Goal: Information Seeking & Learning: Learn about a topic

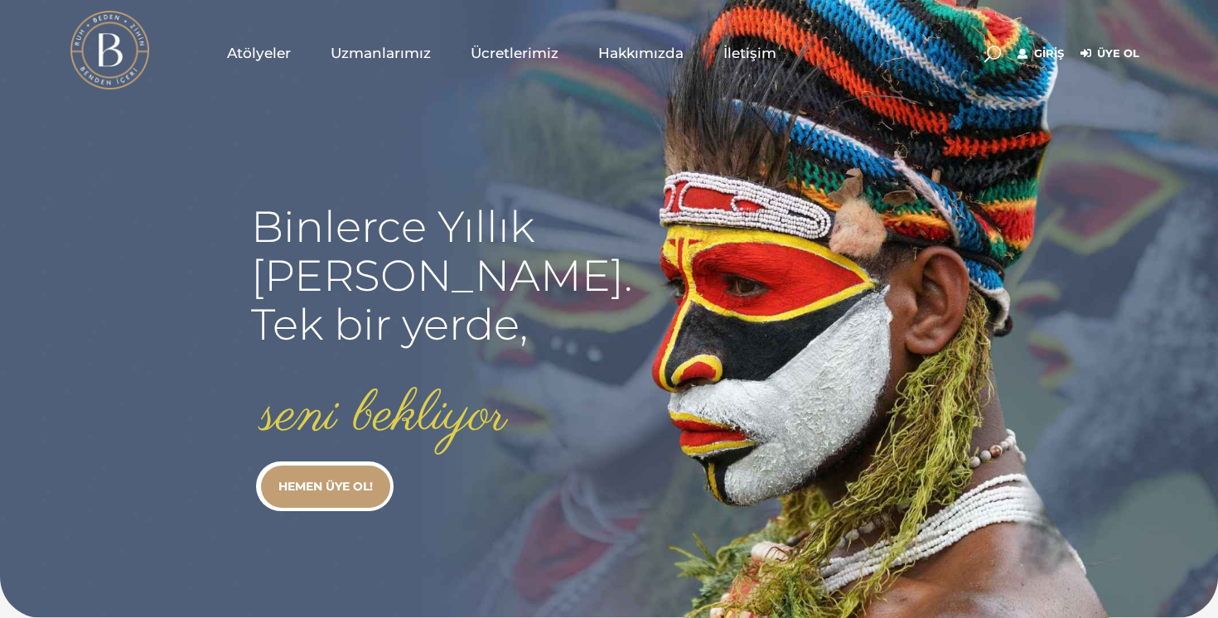
click at [1033, 56] on link "Üye Ol" at bounding box center [1110, 54] width 59 height 20
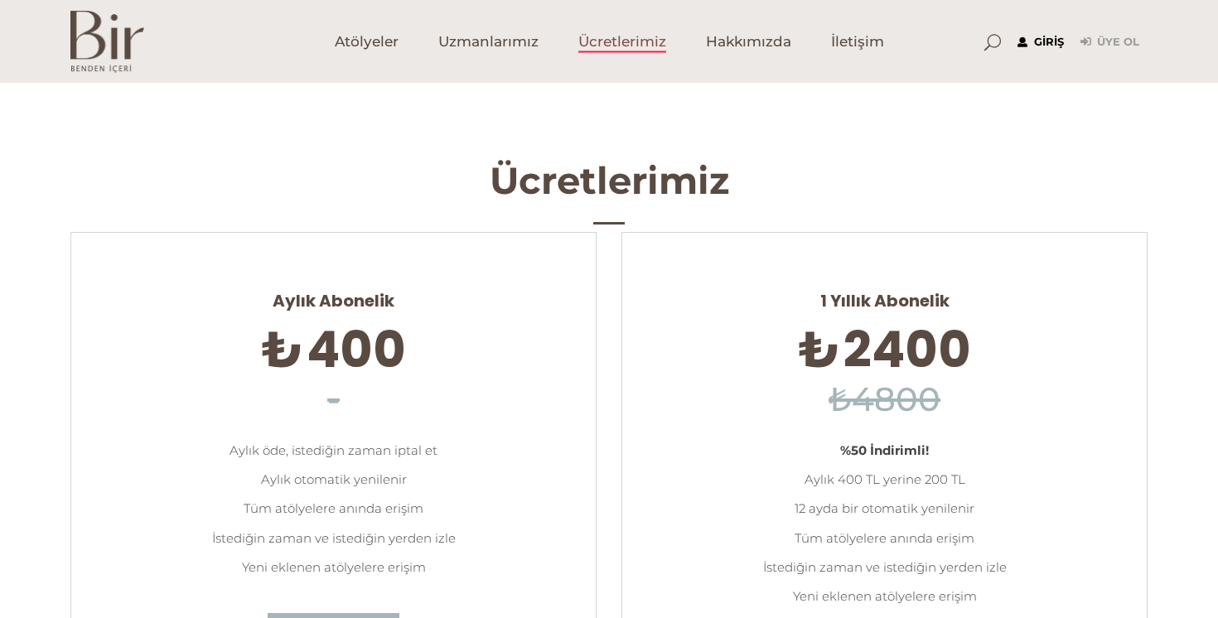
click at [1049, 47] on link "Giriş" at bounding box center [1041, 42] width 46 height 20
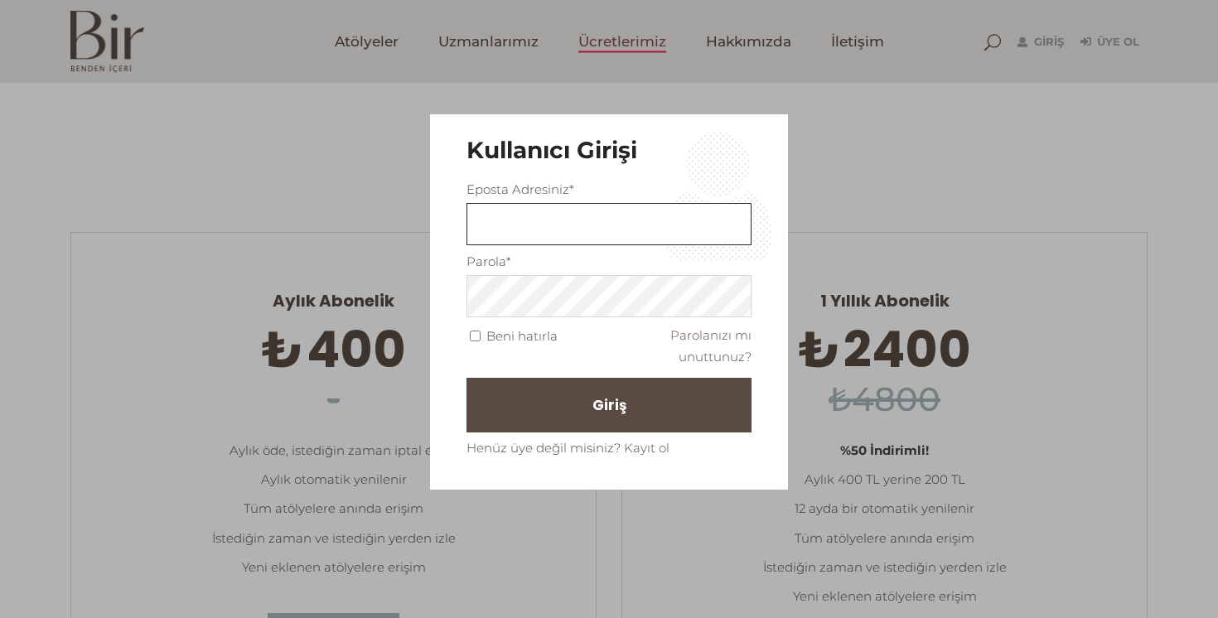
click at [583, 231] on input "text" at bounding box center [609, 225] width 285 height 42
type input "isik.ekim@gmail.com"
click at [526, 339] on label "Beni hatırla" at bounding box center [521, 336] width 71 height 21
click at [481, 339] on input "Beni hatırla" at bounding box center [475, 336] width 11 height 11
checkbox input "true"
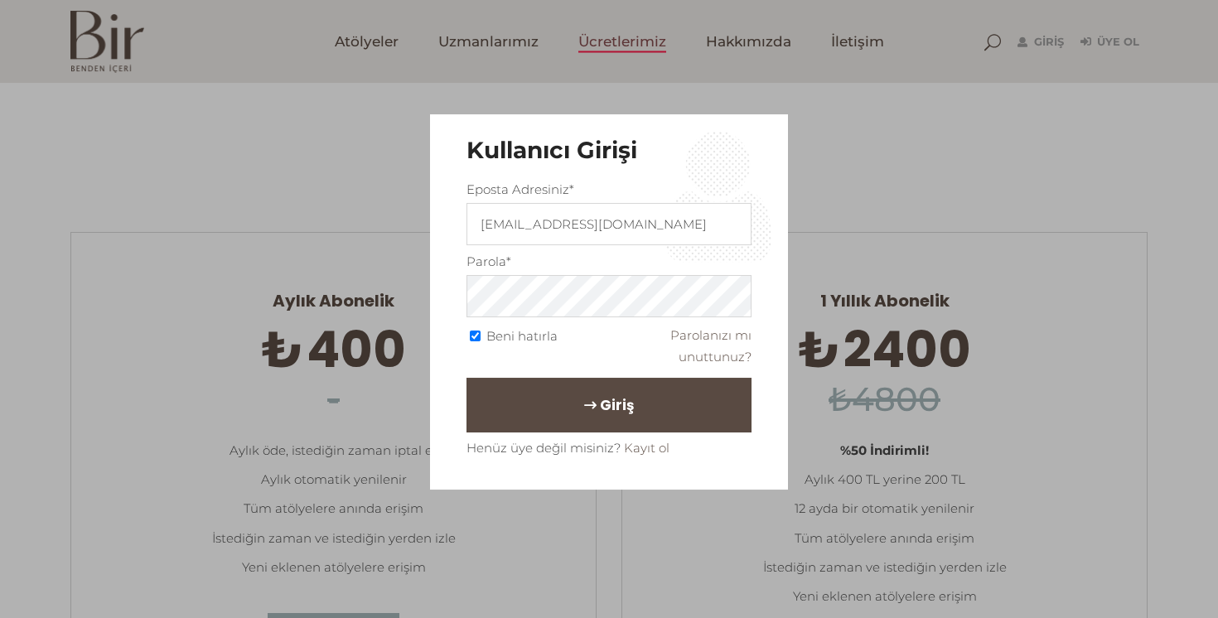
click at [559, 397] on button "Giriş" at bounding box center [609, 405] width 285 height 55
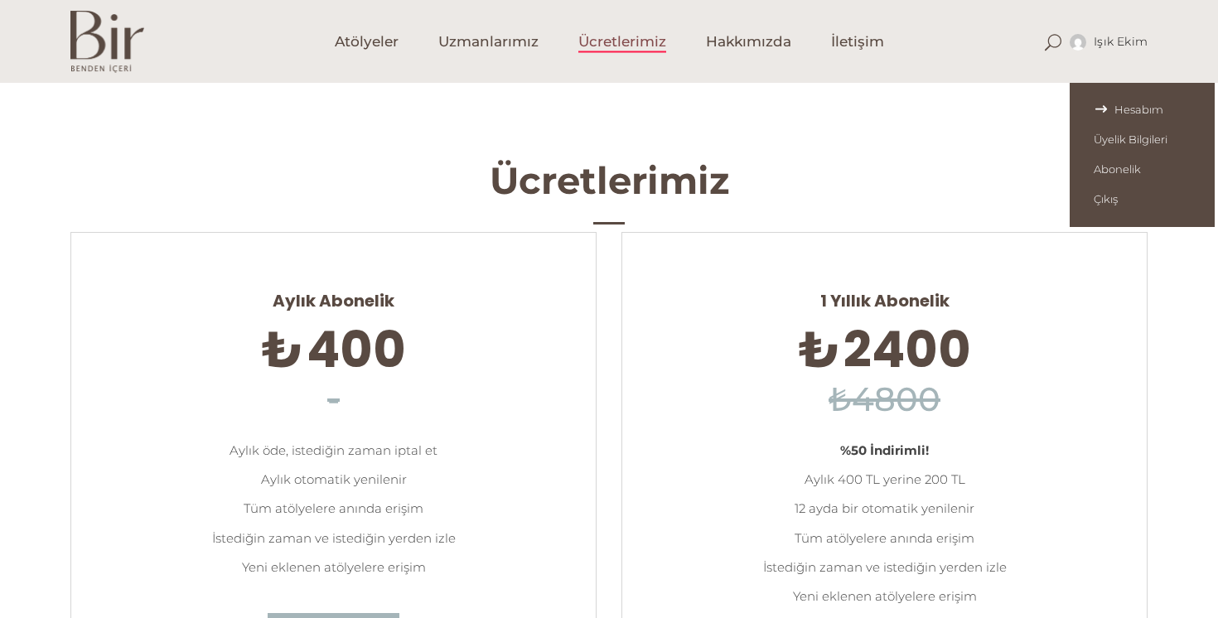
click at [1127, 113] on span "Hesabım" at bounding box center [1142, 109] width 97 height 13
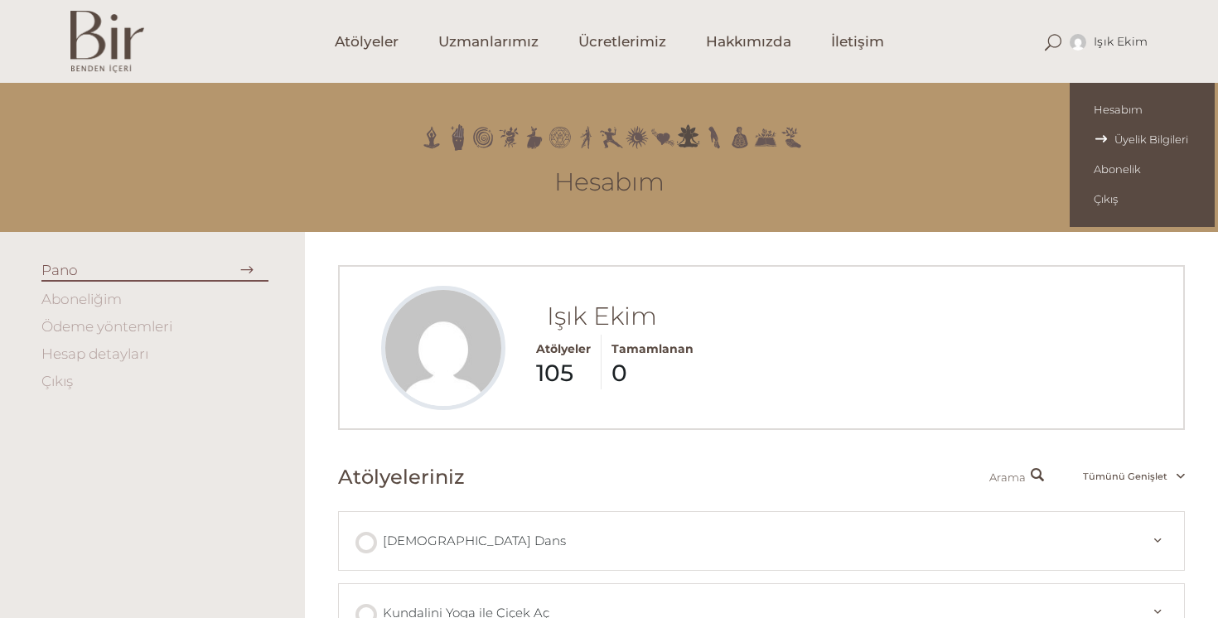
click at [1128, 147] on link "Üyelik Bilgileri" at bounding box center [1142, 139] width 145 height 30
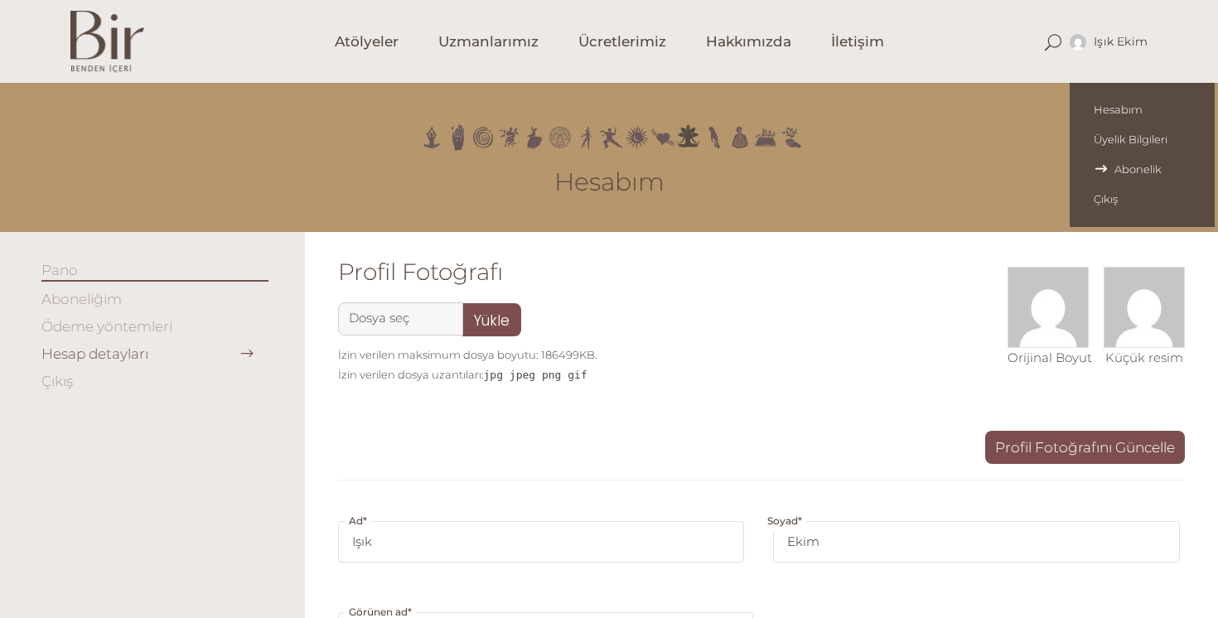
click at [1119, 169] on span "Abonelik" at bounding box center [1142, 168] width 97 height 13
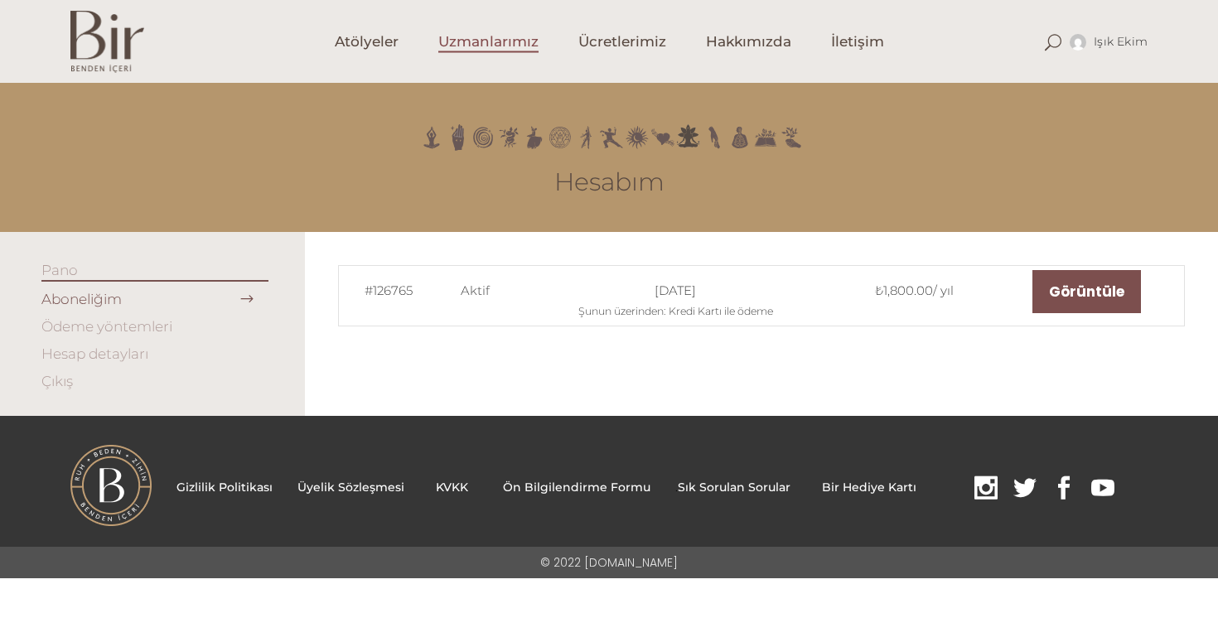
click at [470, 42] on span "Uzmanlarımız" at bounding box center [488, 41] width 100 height 19
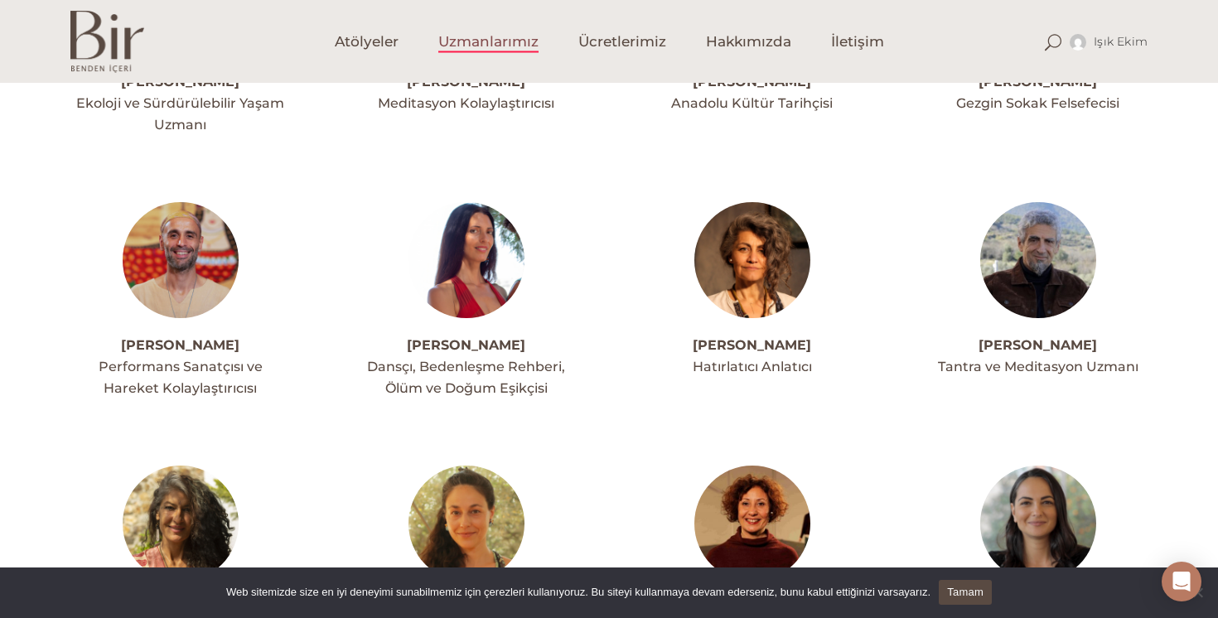
scroll to position [339, 0]
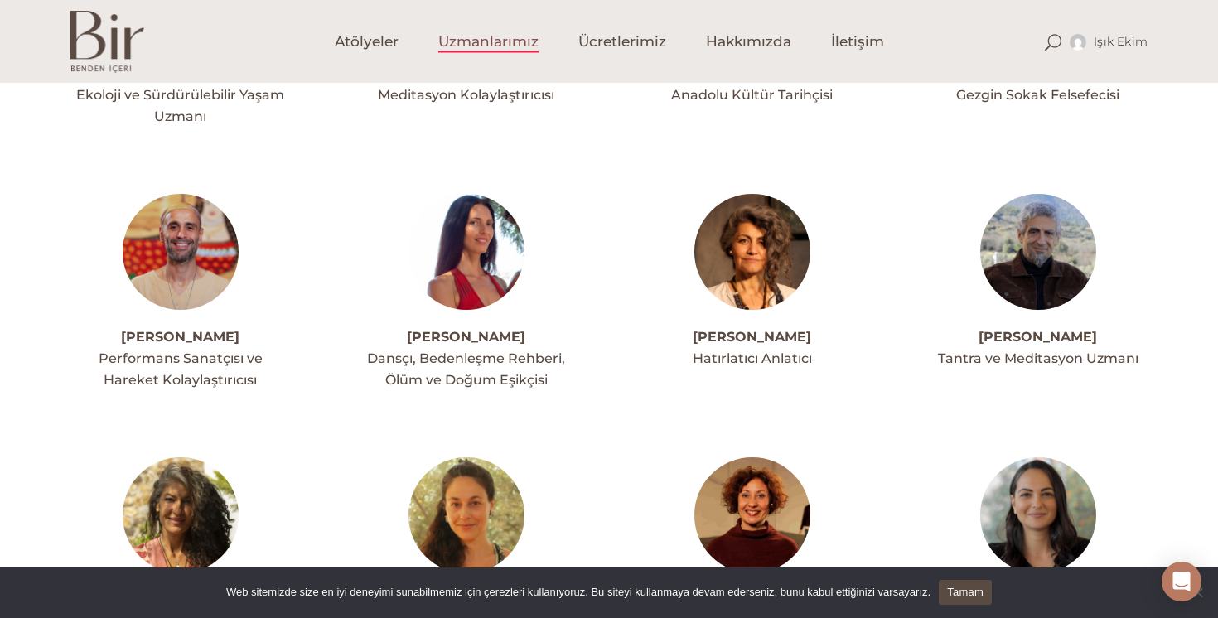
click at [1052, 209] on img at bounding box center [1038, 252] width 116 height 116
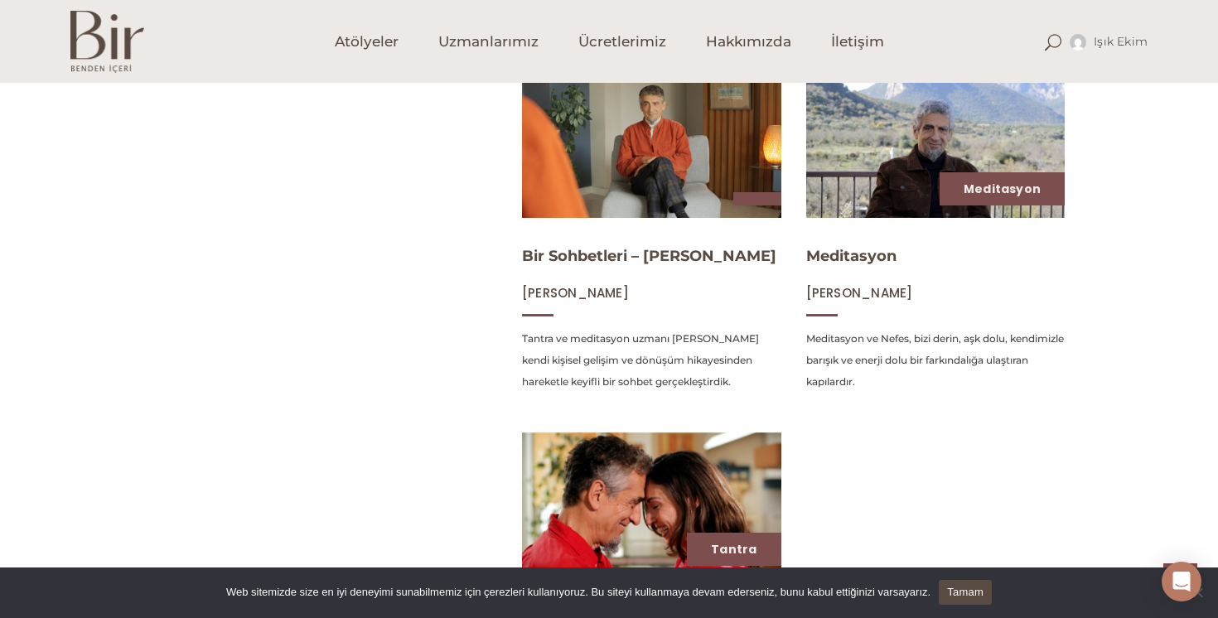
scroll to position [723, 0]
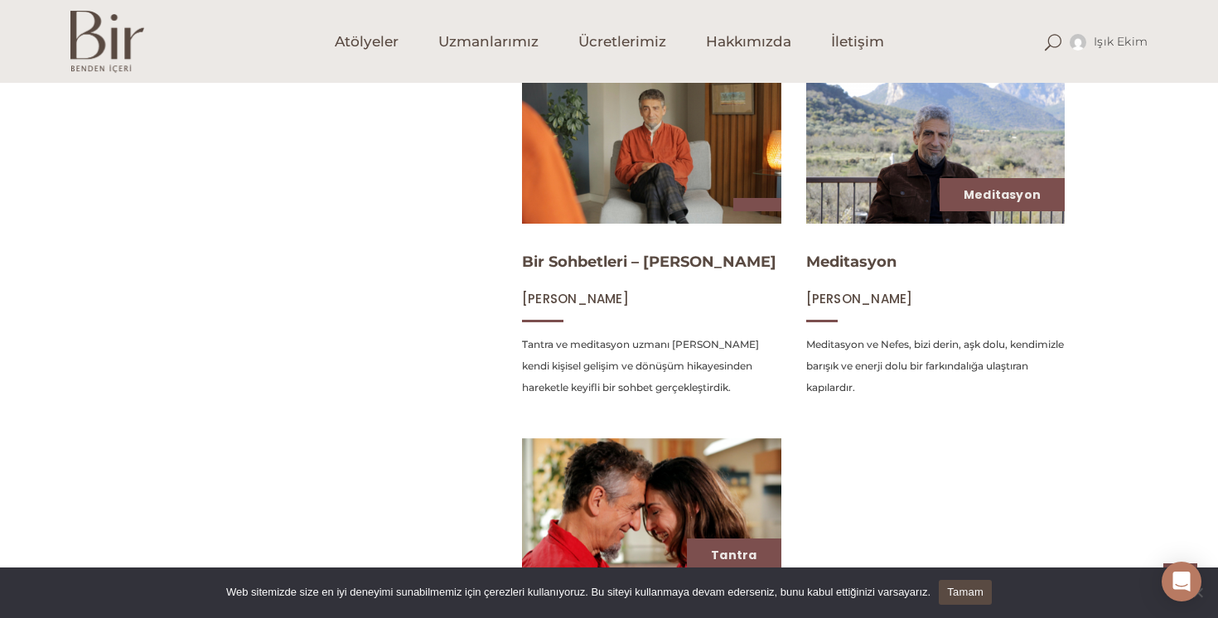
click at [664, 169] on img at bounding box center [651, 150] width 267 height 150
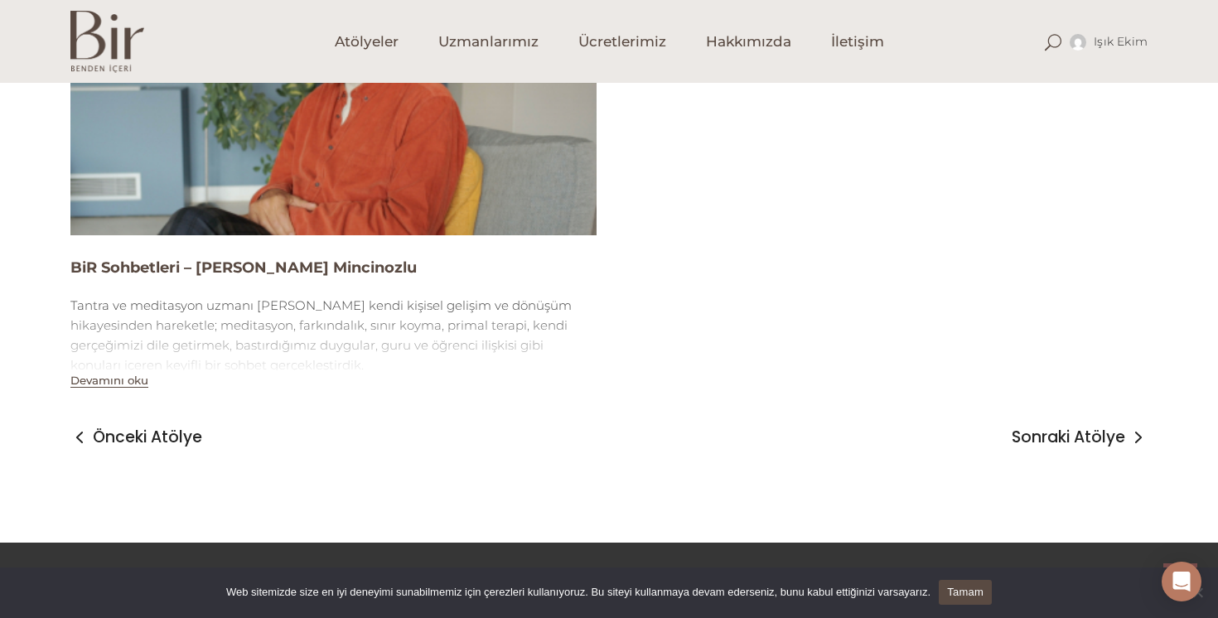
scroll to position [1248, 0]
click at [382, 168] on img at bounding box center [333, 87] width 526 height 296
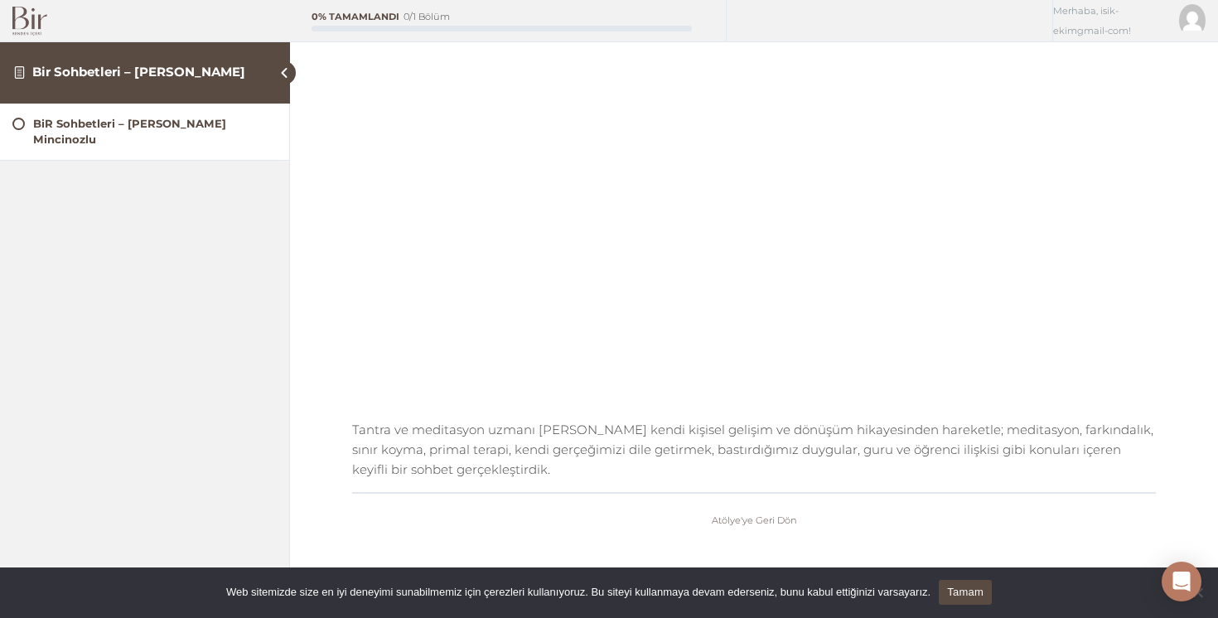
scroll to position [203, 0]
click at [971, 525] on div "Tamamlandı Olarak İşaretle Atölye'ye Geri Dön" at bounding box center [754, 520] width 804 height 55
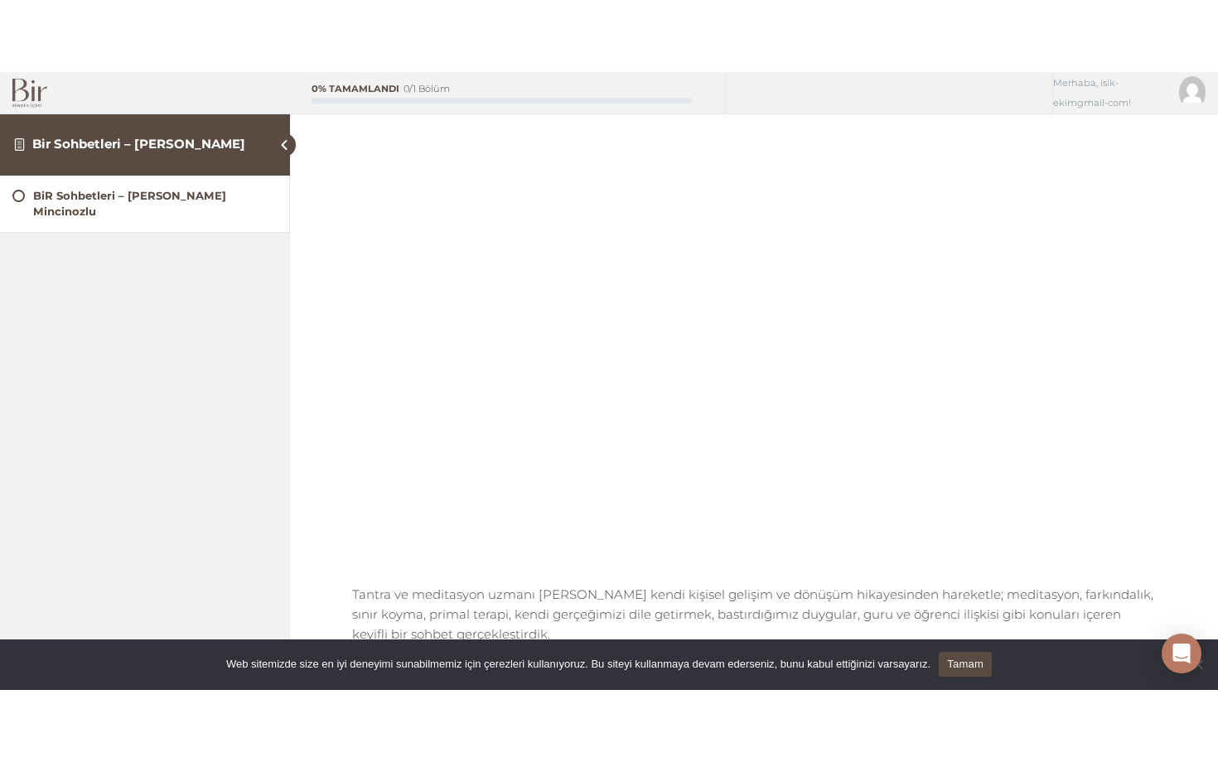
scroll to position [118, 0]
